Goal: Book appointment/travel/reservation

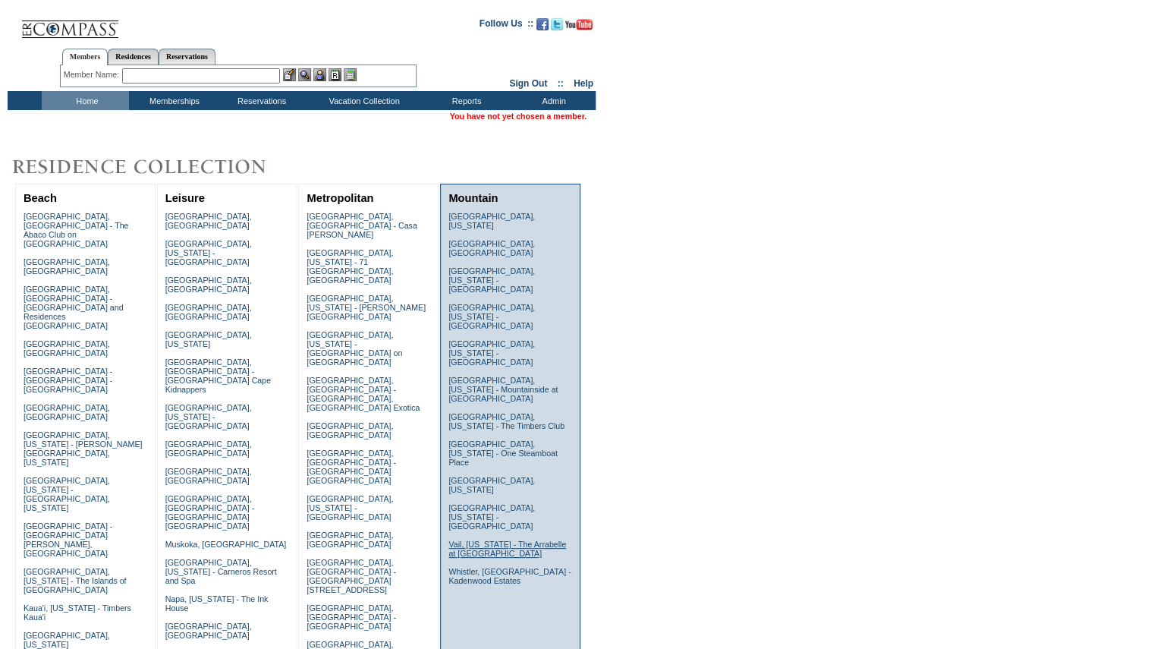
click at [481, 539] on link "Vail, [US_STATE] - The Arrabelle at [GEOGRAPHIC_DATA]" at bounding box center [507, 548] width 118 height 18
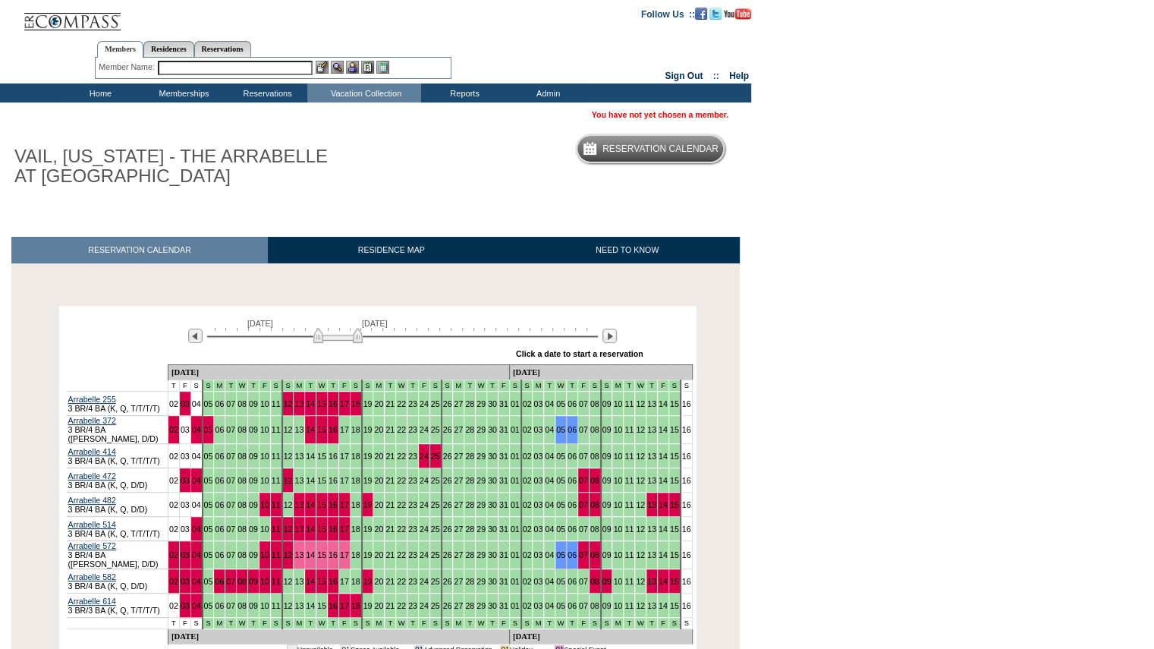
scroll to position [96, 0]
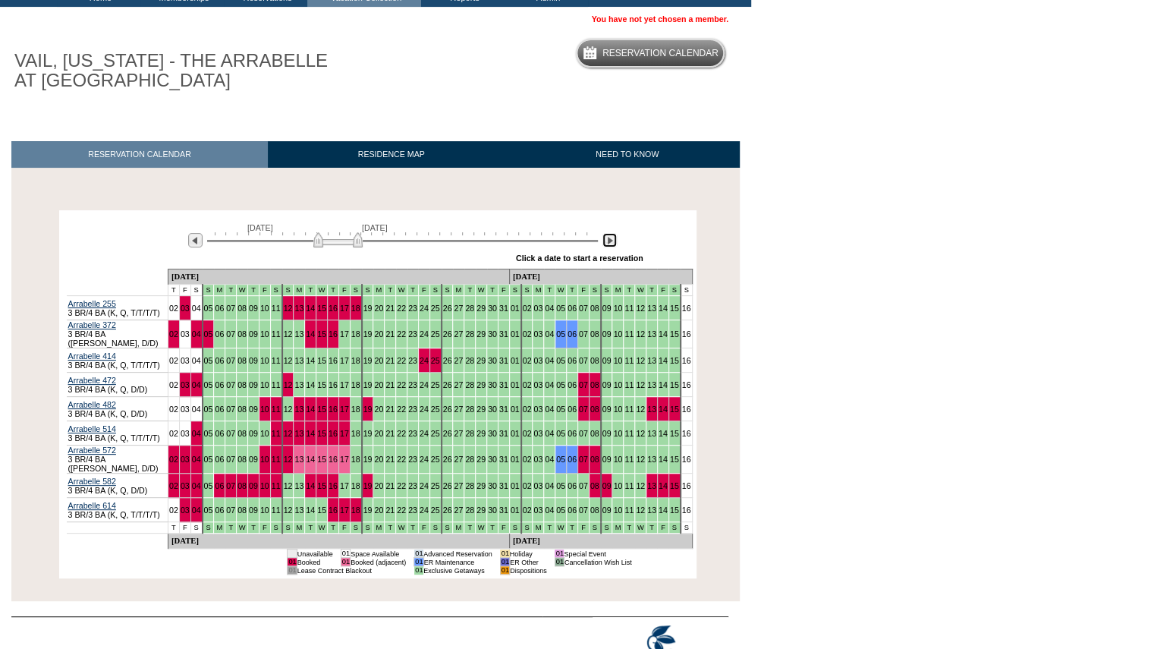
click at [614, 243] on img at bounding box center [609, 240] width 14 height 14
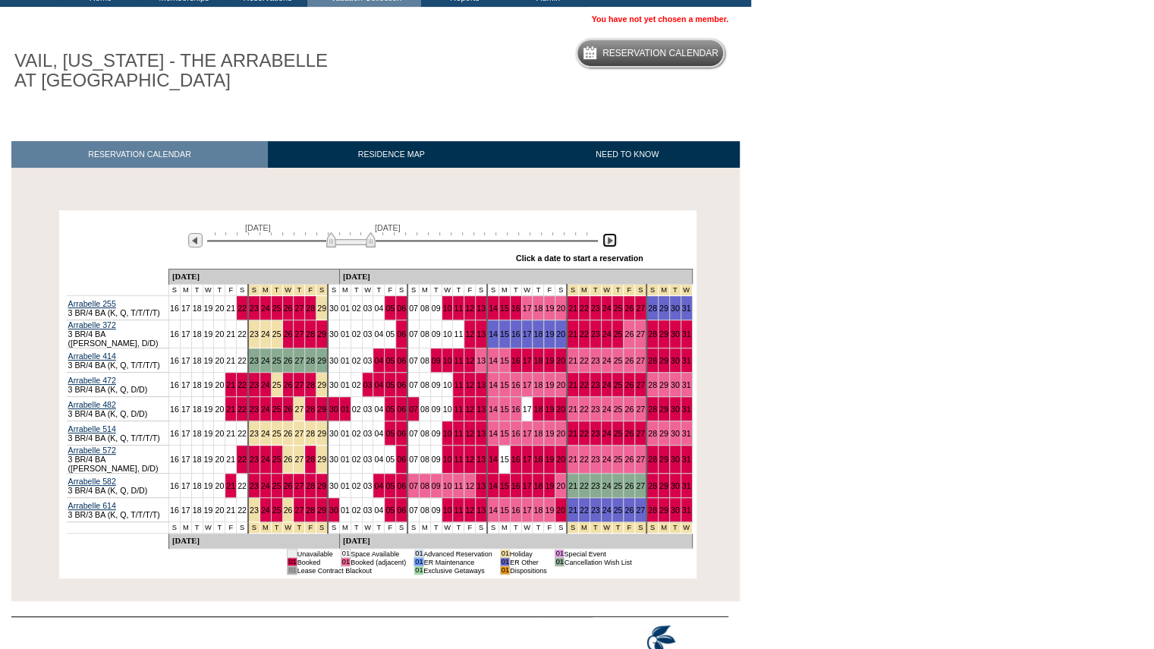
scroll to position [0, 0]
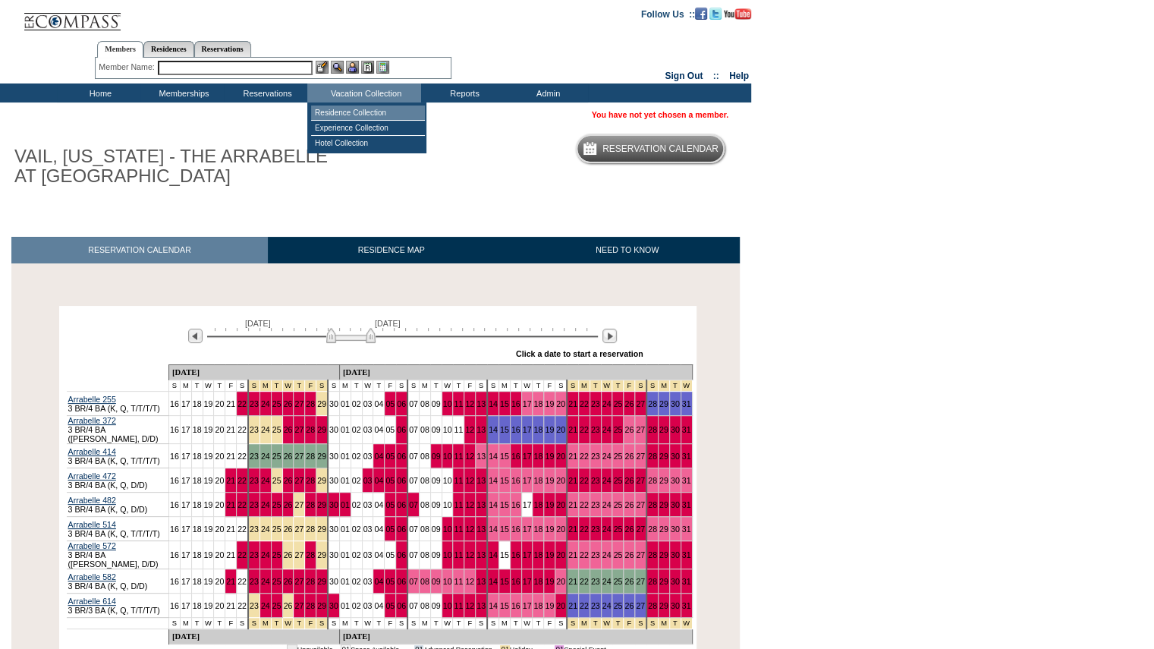
click at [355, 113] on td "Residence Collection" at bounding box center [368, 112] width 114 height 15
